Goal: Task Accomplishment & Management: Manage account settings

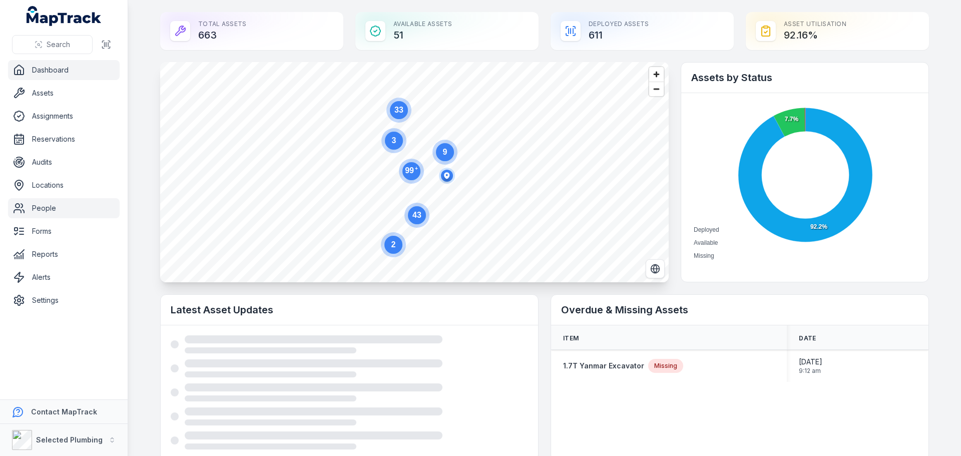
click at [52, 202] on link "People" at bounding box center [64, 208] width 112 height 20
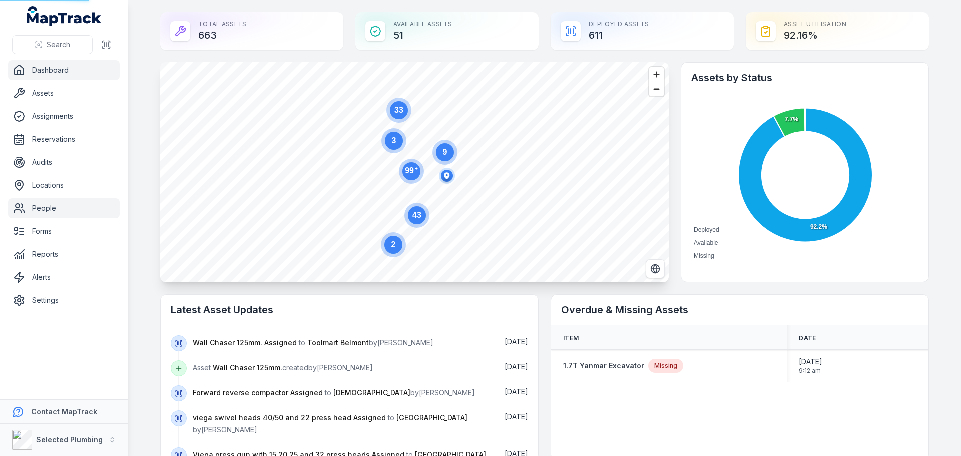
click at [35, 211] on link "People" at bounding box center [64, 208] width 112 height 20
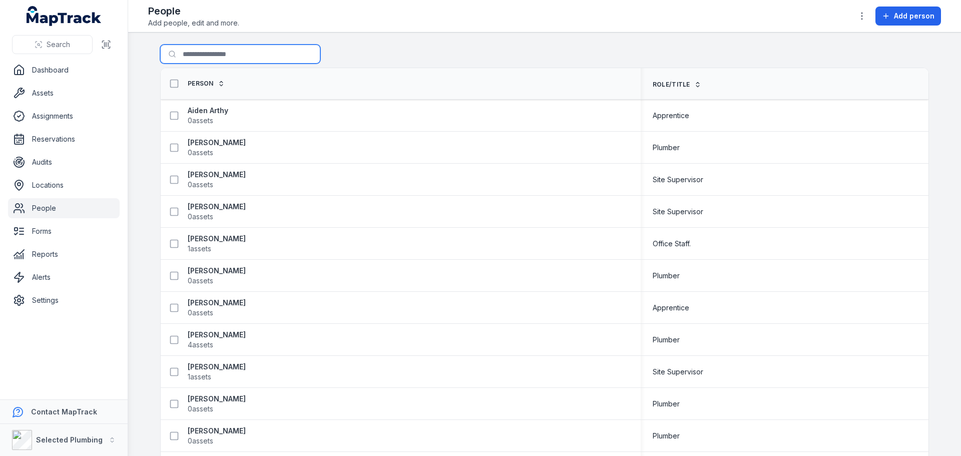
click at [218, 59] on input "Search for people" at bounding box center [240, 54] width 160 height 19
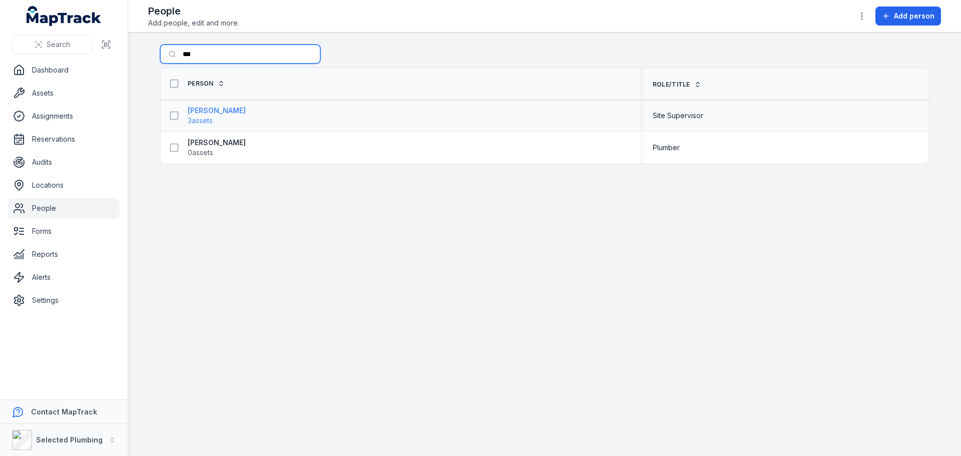
type input "***"
click at [208, 109] on strong "[PERSON_NAME]" at bounding box center [217, 111] width 58 height 10
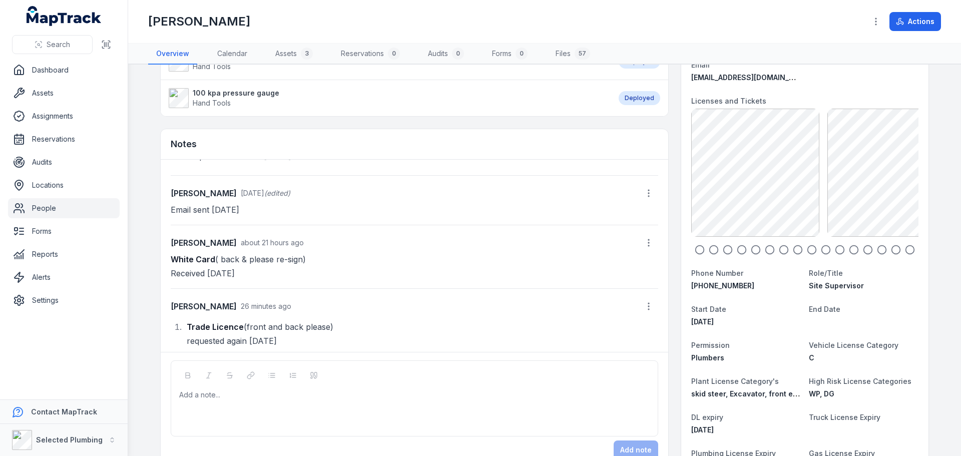
scroll to position [82, 0]
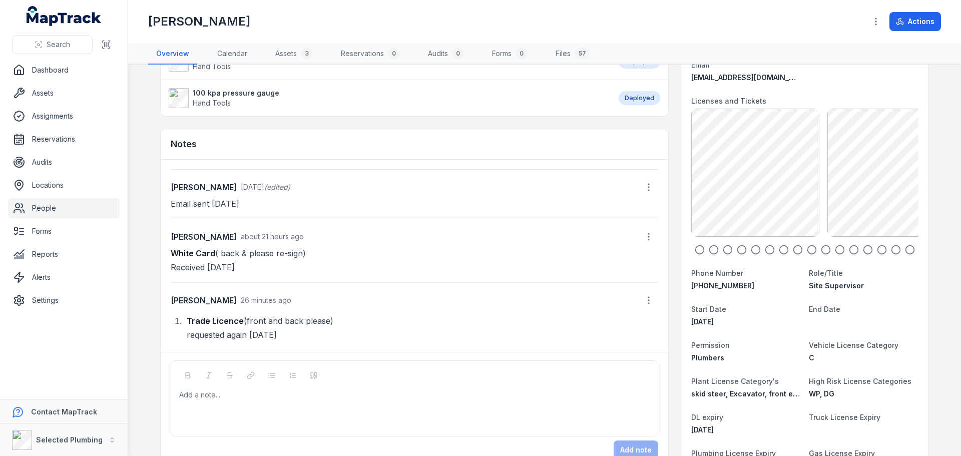
click at [781, 250] on icon "button" at bounding box center [784, 250] width 10 height 10
click at [769, 250] on icon "button" at bounding box center [770, 250] width 10 height 10
click at [754, 249] on icon "button" at bounding box center [756, 250] width 10 height 10
click at [740, 249] on icon "button" at bounding box center [742, 250] width 10 height 10
click at [201, 389] on div "Add a note..." at bounding box center [415, 398] width 488 height 76
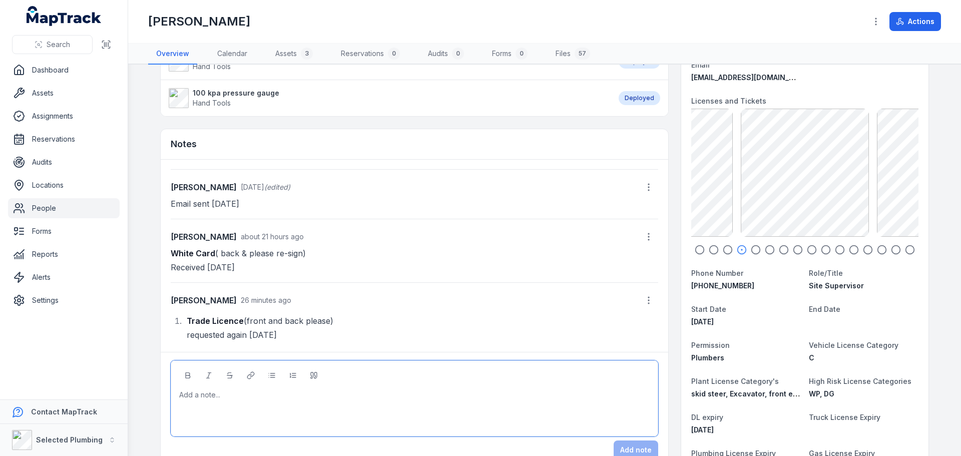
click at [724, 247] on icon "button" at bounding box center [728, 250] width 10 height 10
click at [711, 247] on icon "button" at bounding box center [714, 250] width 10 height 10
click at [699, 249] on icon "button" at bounding box center [700, 250] width 10 height 10
click at [696, 249] on icon "button" at bounding box center [700, 250] width 10 height 10
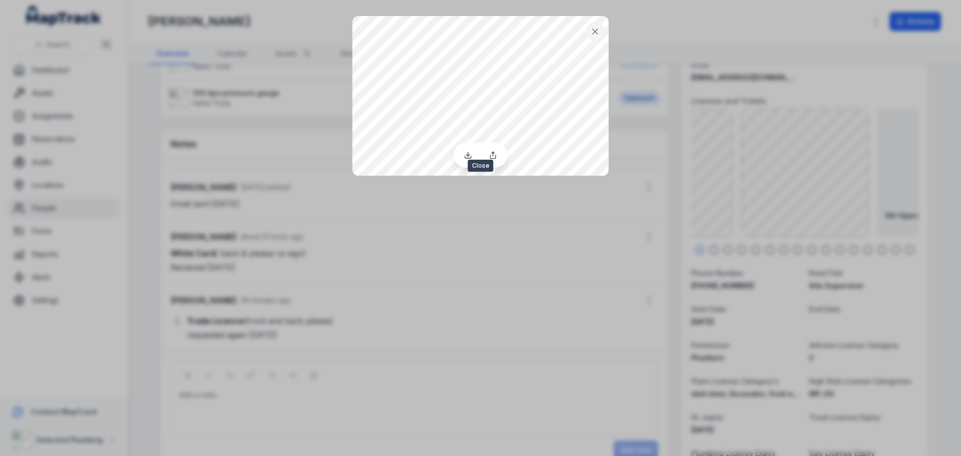
click at [596, 31] on icon at bounding box center [595, 31] width 5 height 5
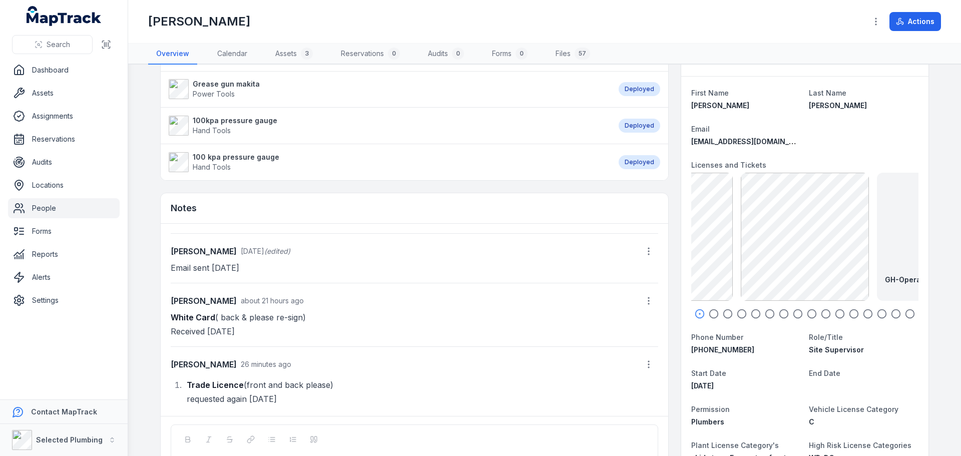
scroll to position [0, 0]
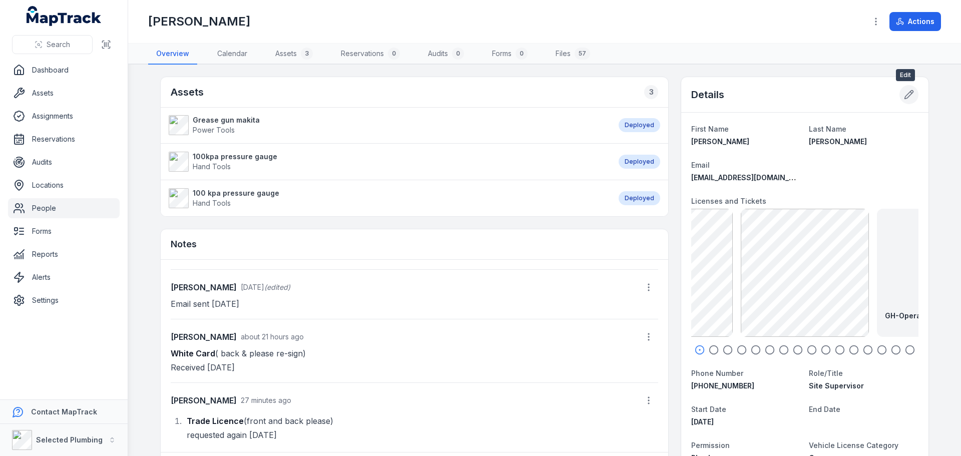
click at [904, 94] on icon at bounding box center [909, 95] width 10 height 10
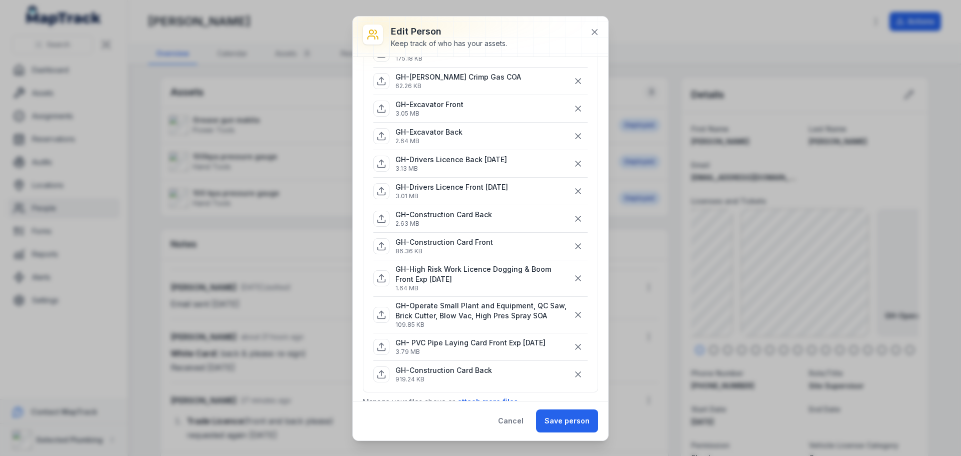
scroll to position [300, 0]
click at [576, 219] on icon "button" at bounding box center [578, 219] width 5 height 5
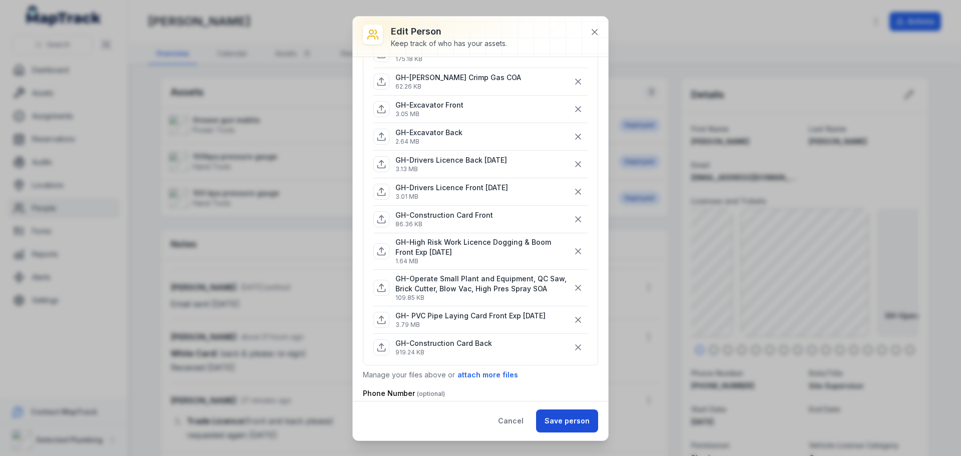
drag, startPoint x: 567, startPoint y: 424, endPoint x: 609, endPoint y: 415, distance: 43.5
click at [567, 424] on button "Save person" at bounding box center [567, 421] width 62 height 23
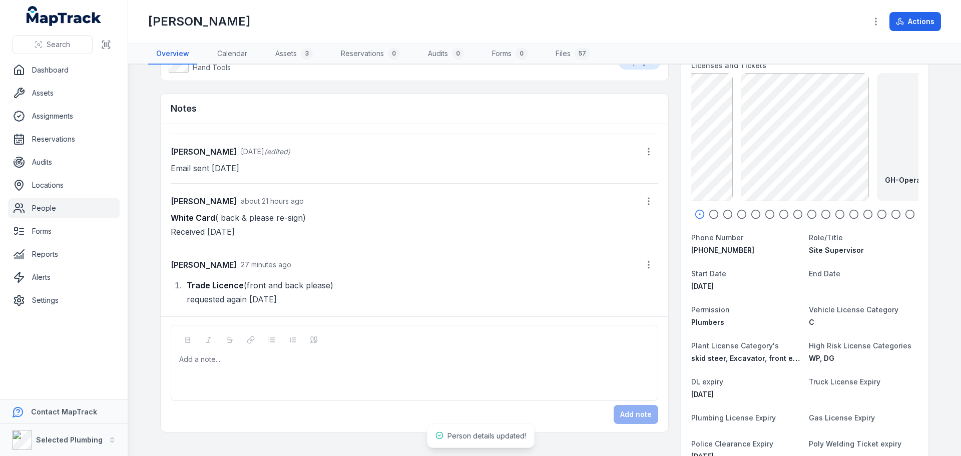
scroll to position [150, 0]
